Goal: Check status: Check status

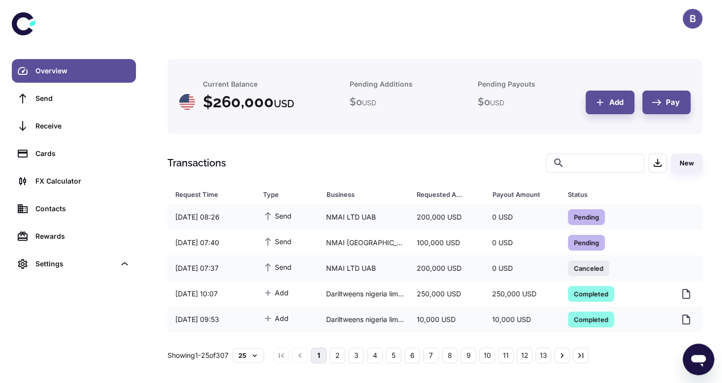
drag, startPoint x: 0, startPoint y: 0, endPoint x: 182, endPoint y: 17, distance: 183.0
click at [182, 17] on div "B" at bounding box center [435, 18] width 574 height 37
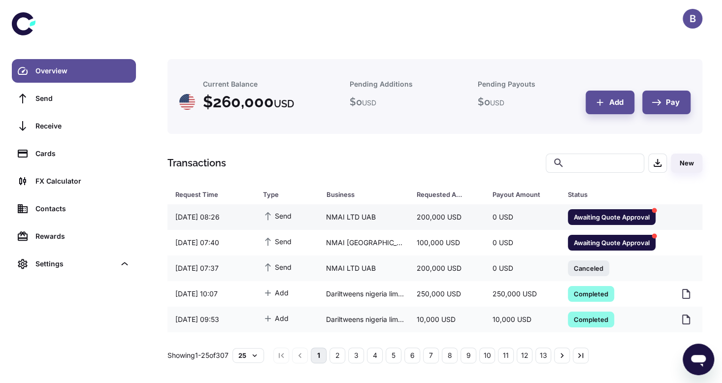
click at [605, 213] on span "Awaiting Quote Approval" at bounding box center [612, 217] width 88 height 10
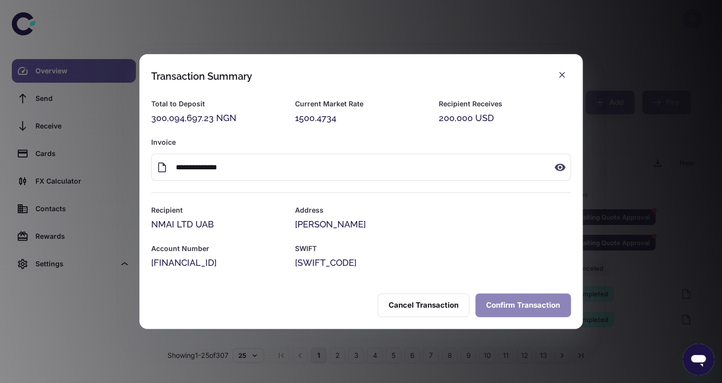
click at [503, 304] on button "Confirm Transaction" at bounding box center [523, 306] width 96 height 24
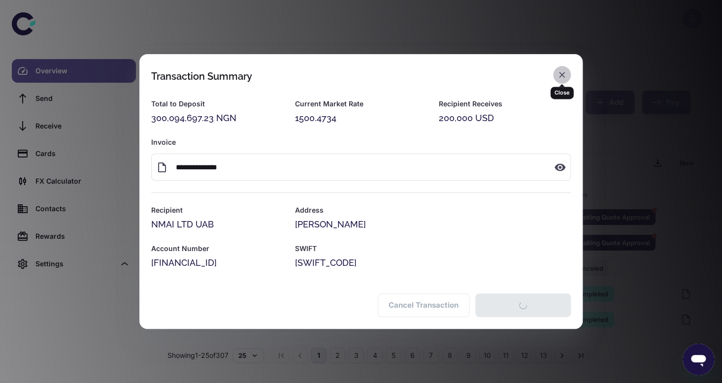
click at [558, 70] on icon "button" at bounding box center [562, 75] width 10 height 10
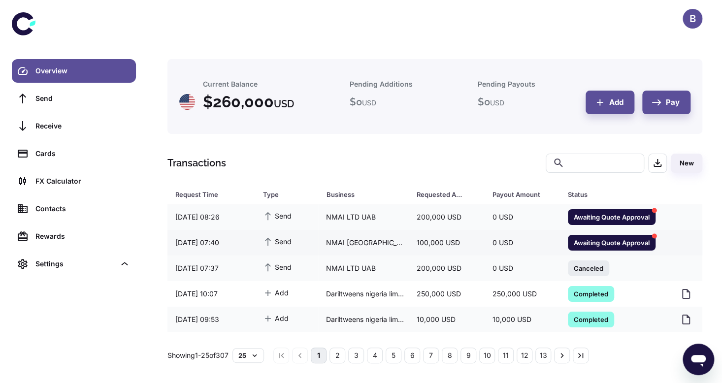
click at [589, 241] on span "Awaiting Quote Approval" at bounding box center [612, 242] width 88 height 10
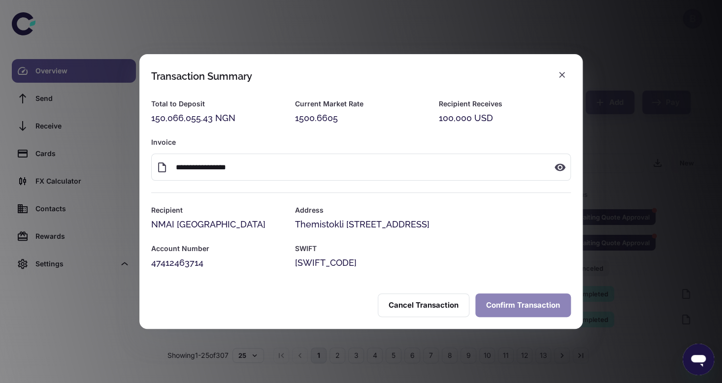
click at [520, 299] on button "Confirm Transaction" at bounding box center [523, 306] width 96 height 24
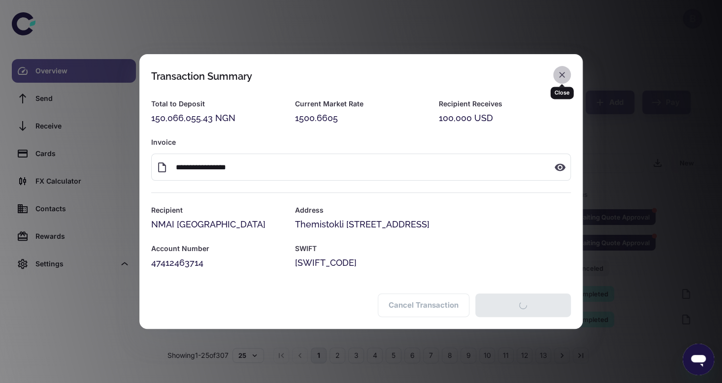
click at [564, 77] on icon "button" at bounding box center [562, 75] width 10 height 10
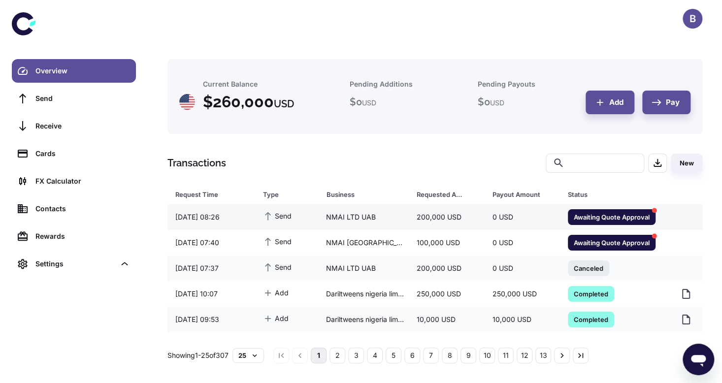
click at [630, 217] on span "Awaiting Quote Approval" at bounding box center [612, 217] width 88 height 10
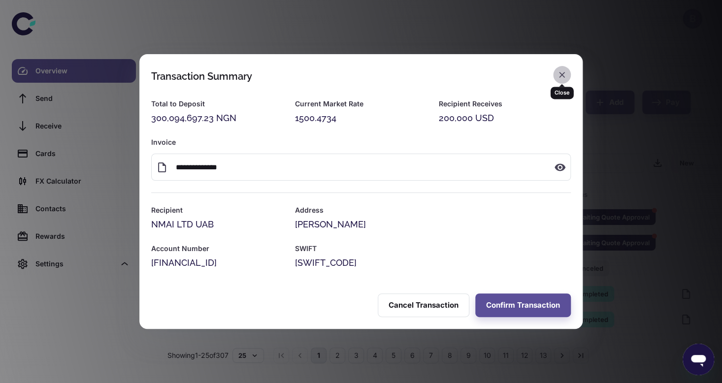
click at [562, 71] on icon "button" at bounding box center [562, 75] width 10 height 10
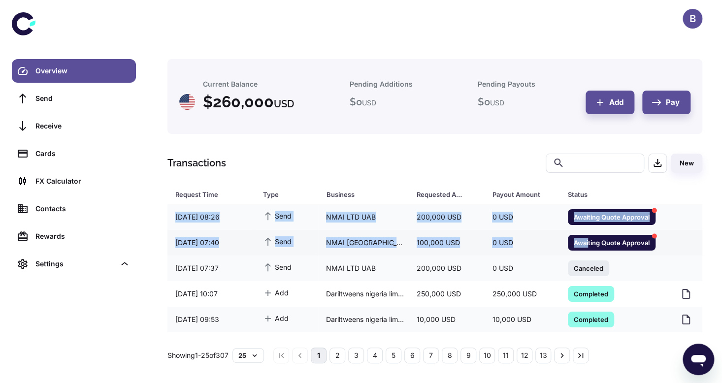
drag, startPoint x: 583, startPoint y: 175, endPoint x: 586, endPoint y: 243, distance: 67.5
click at [586, 243] on div "Transactions ​ ​ New Request Time Type Business Requested Amount Payout Amount …" at bounding box center [434, 259] width 535 height 210
click at [586, 243] on span "Awaiting Quote Approval" at bounding box center [612, 242] width 88 height 10
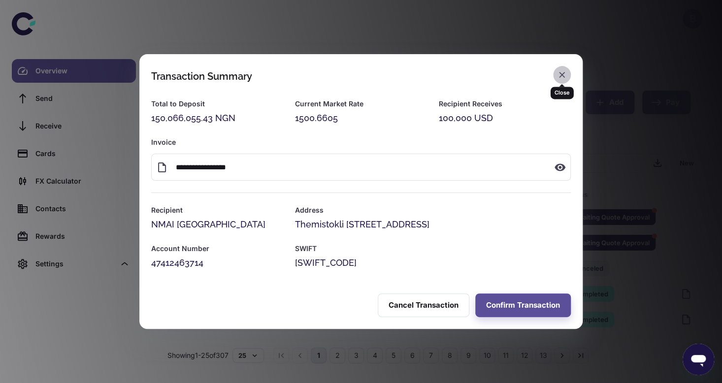
click at [563, 78] on icon "button" at bounding box center [562, 75] width 10 height 10
